Goal: Task Accomplishment & Management: Manage account settings

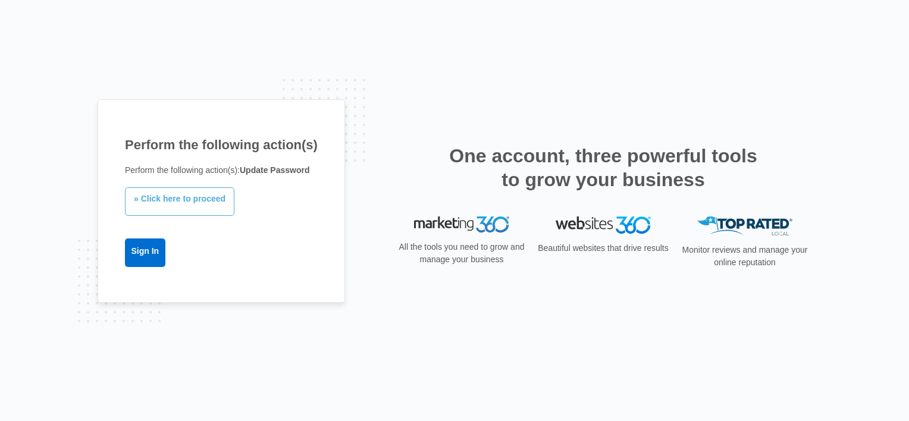
click at [187, 202] on link "» Click here to proceed" at bounding box center [179, 201] width 109 height 29
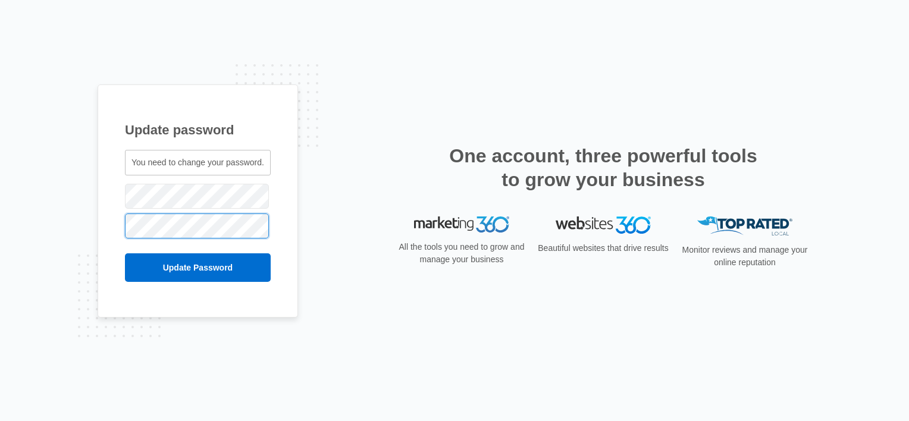
click at [125, 253] on input "Update Password" at bounding box center [198, 267] width 146 height 29
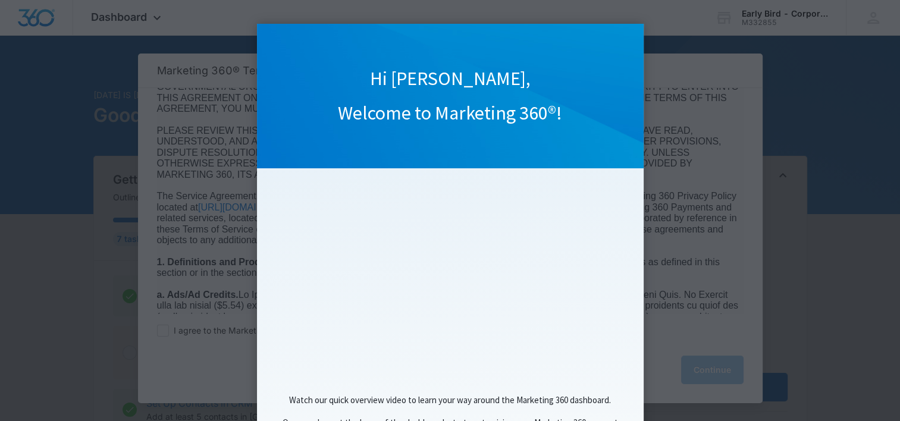
scroll to position [117, 0]
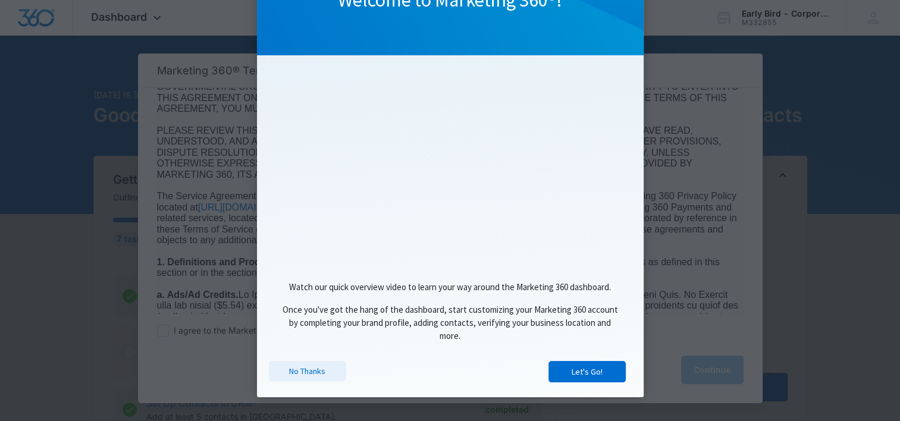
click at [288, 371] on link "No Thanks" at bounding box center [307, 371] width 77 height 20
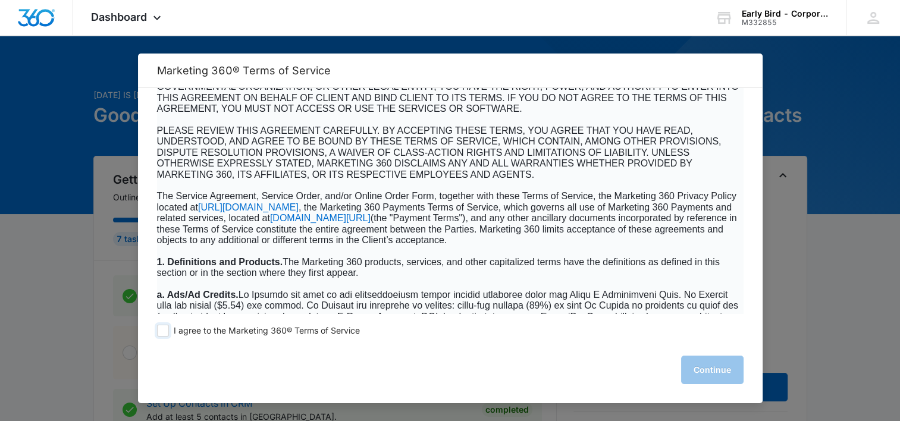
click at [160, 328] on span at bounding box center [163, 331] width 12 height 12
click at [160, 328] on input "I agree to the Marketing 360® Terms of Service" at bounding box center [163, 331] width 12 height 12
checkbox input "true"
click at [712, 369] on button "Continue" at bounding box center [712, 370] width 62 height 29
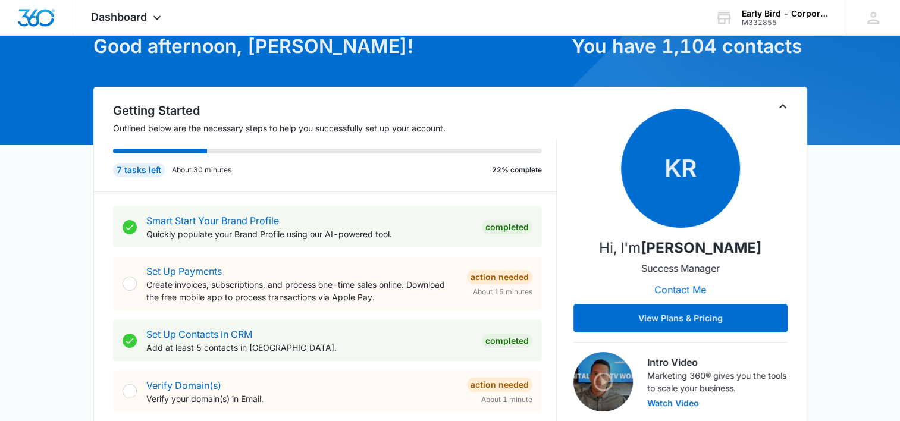
scroll to position [0, 0]
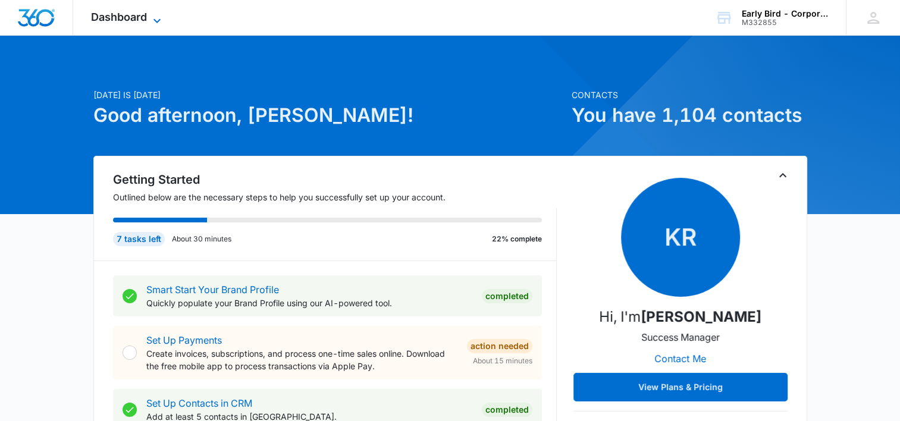
click at [151, 18] on icon at bounding box center [157, 21] width 14 height 14
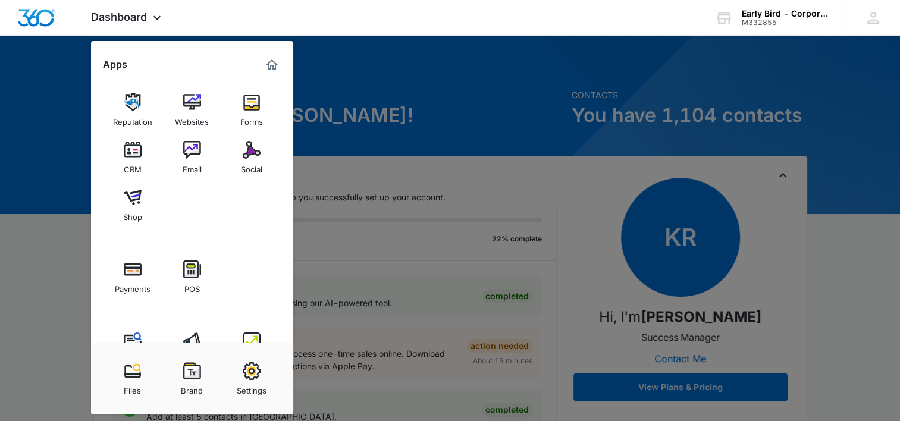
click at [249, 105] on img at bounding box center [252, 102] width 18 height 18
